Goal: Check status: Check status

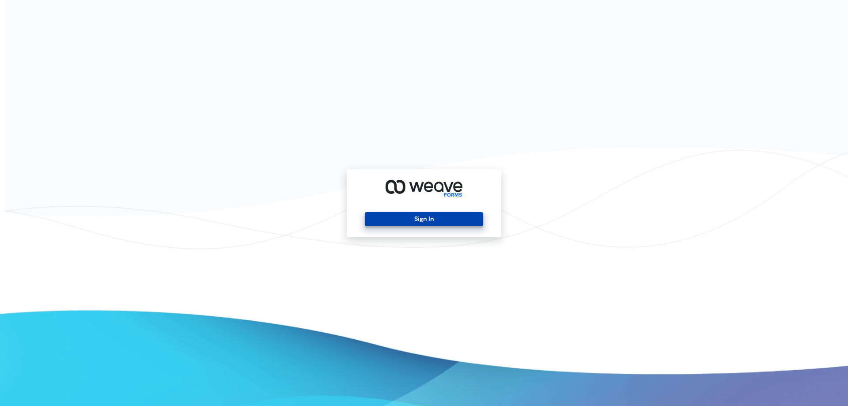
click at [417, 222] on button "Sign In" at bounding box center [424, 219] width 118 height 14
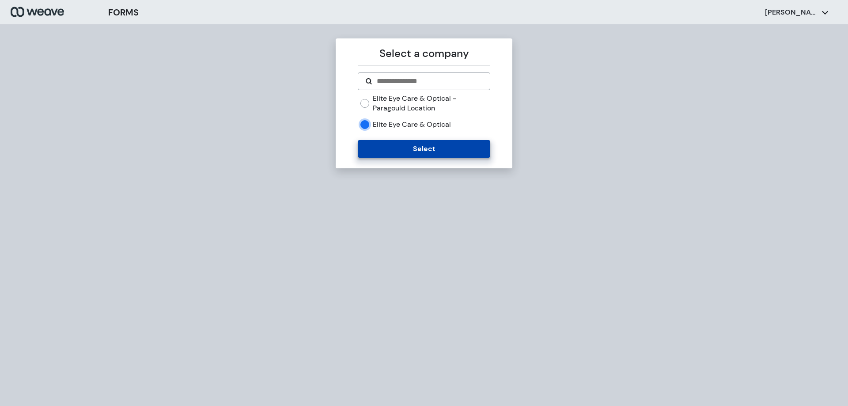
click at [392, 155] on button "Select" at bounding box center [424, 149] width 132 height 18
